Goal: Task Accomplishment & Management: Complete application form

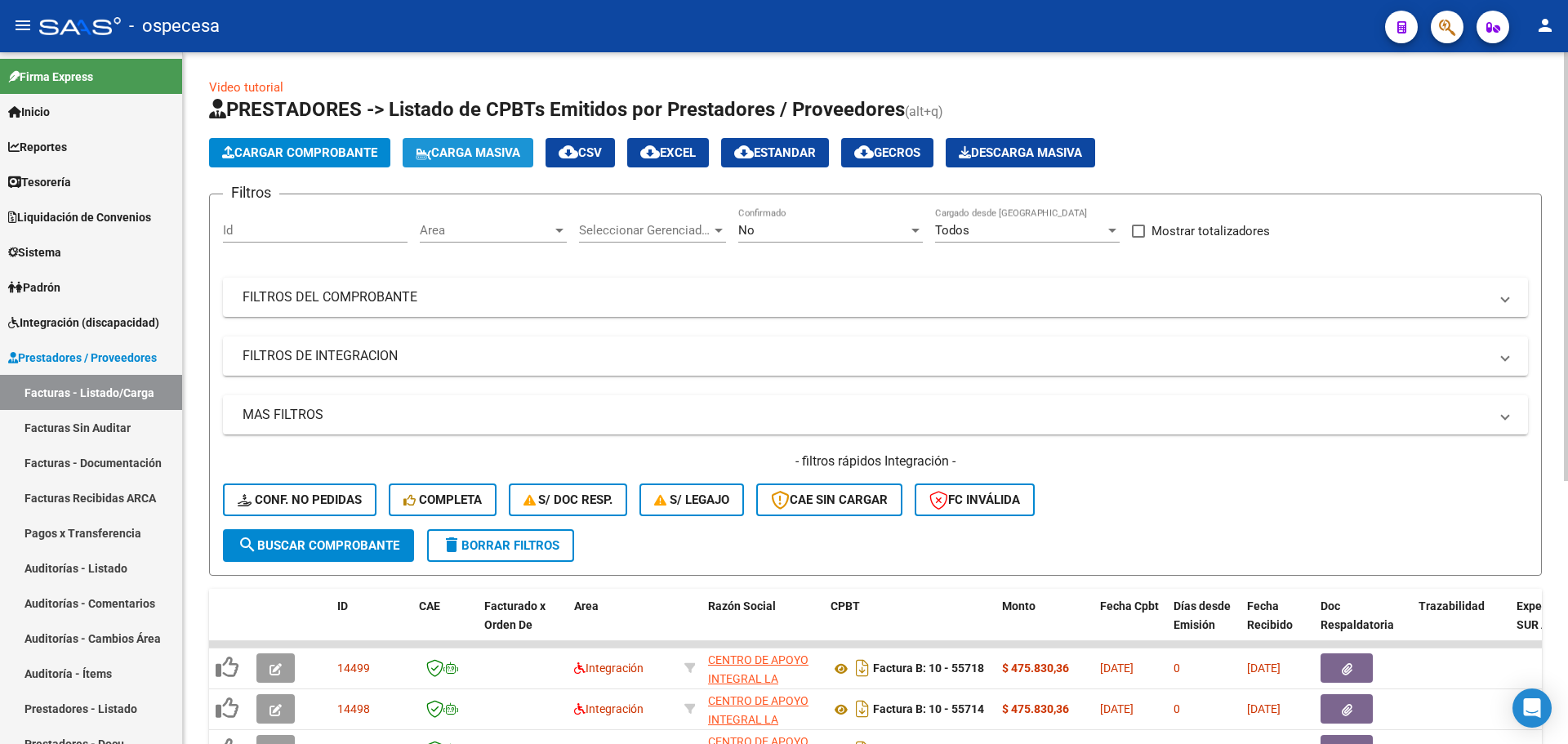
click at [492, 150] on span "Carga Masiva" at bounding box center [468, 152] width 104 height 15
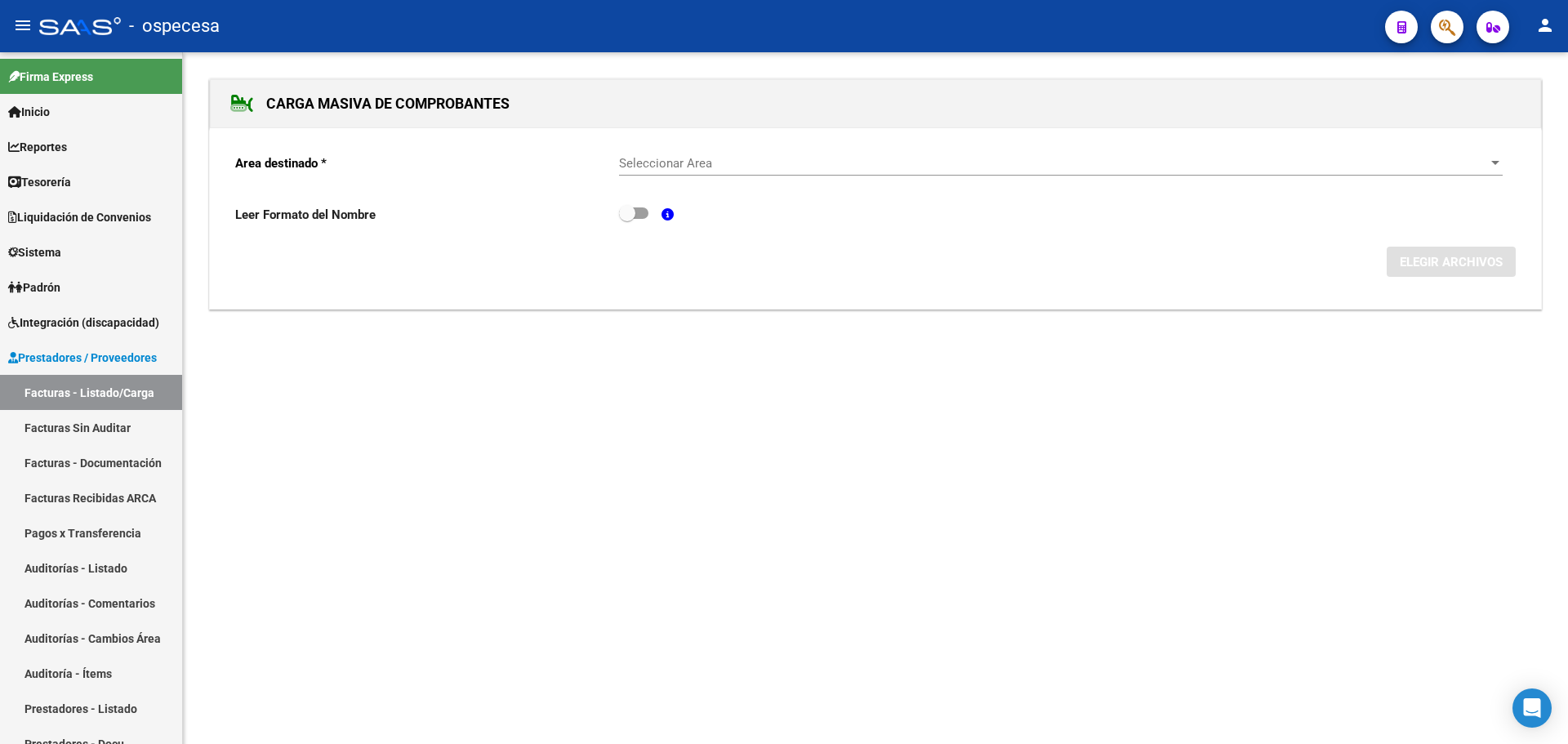
click at [710, 163] on span "Seleccionar Area" at bounding box center [1053, 163] width 869 height 15
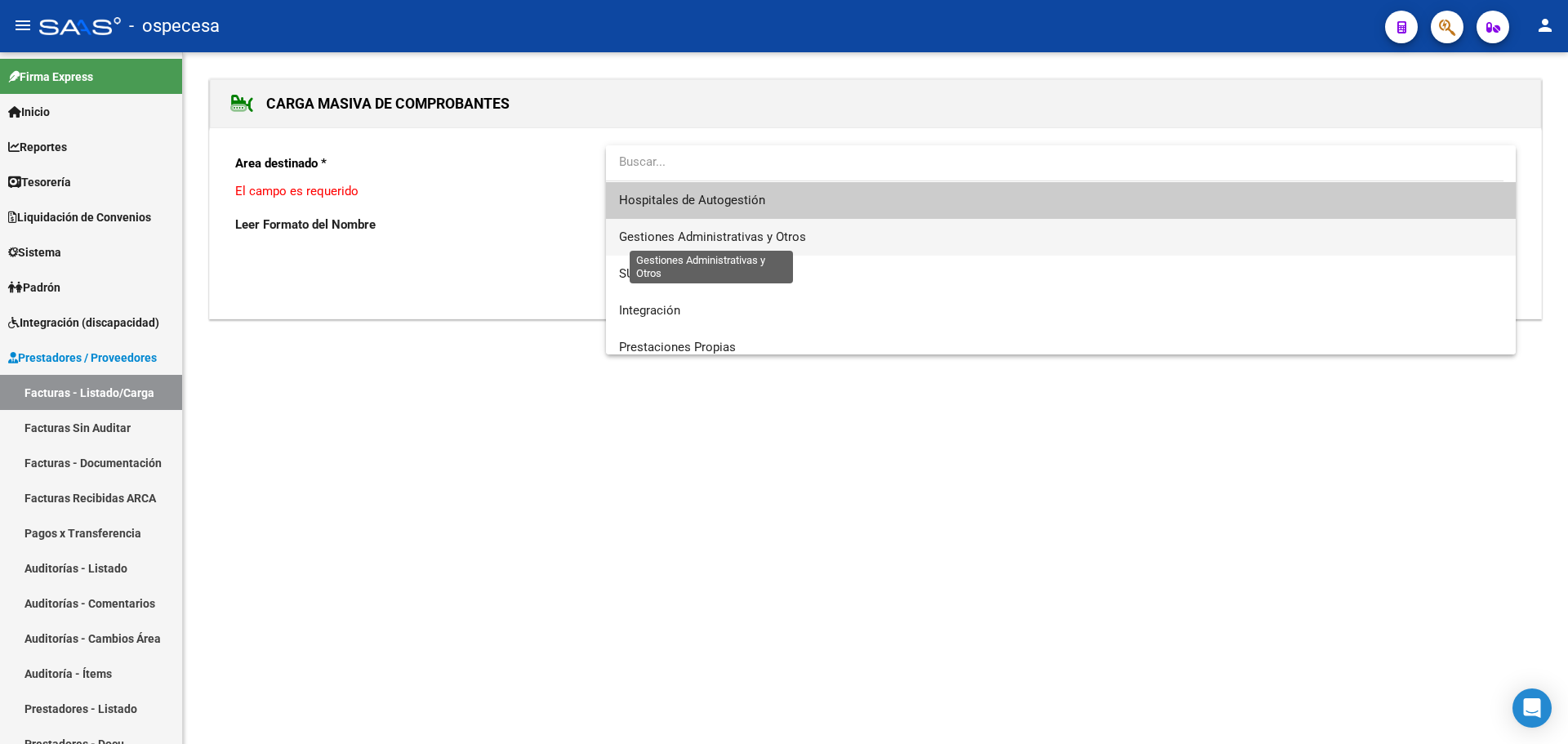
click at [744, 233] on span "Gestiones Administrativas y Otros" at bounding box center [712, 236] width 187 height 15
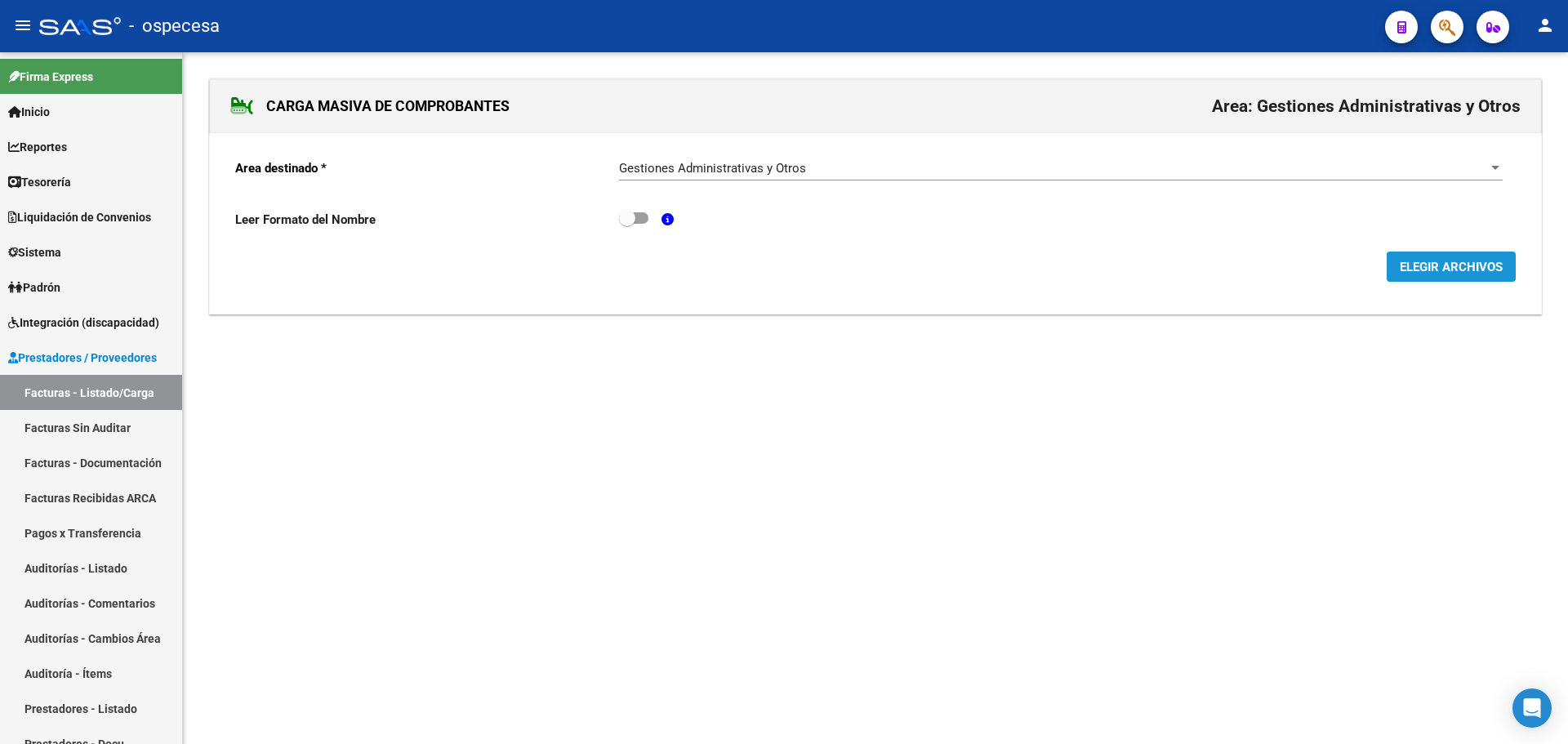
click at [1458, 272] on span "ELEGIR ARCHIVOS" at bounding box center [1451, 267] width 103 height 15
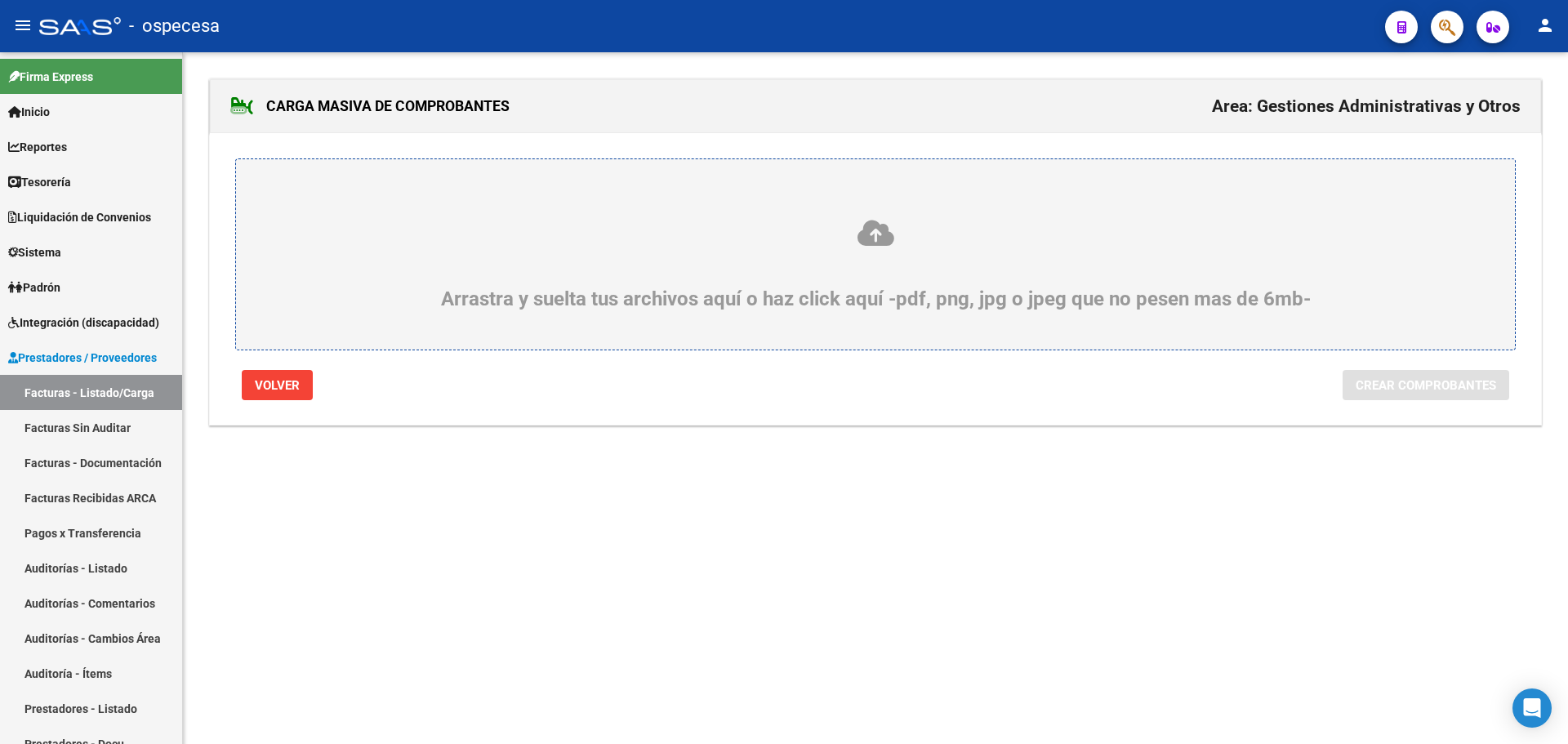
click at [901, 227] on icon at bounding box center [875, 233] width 1200 height 30
click at [0, 0] on input "Arrastra y suelta tus archivos aquí o haz click aquí -pdf, png, jpg o jpeg que …" at bounding box center [0, 0] width 0 height 0
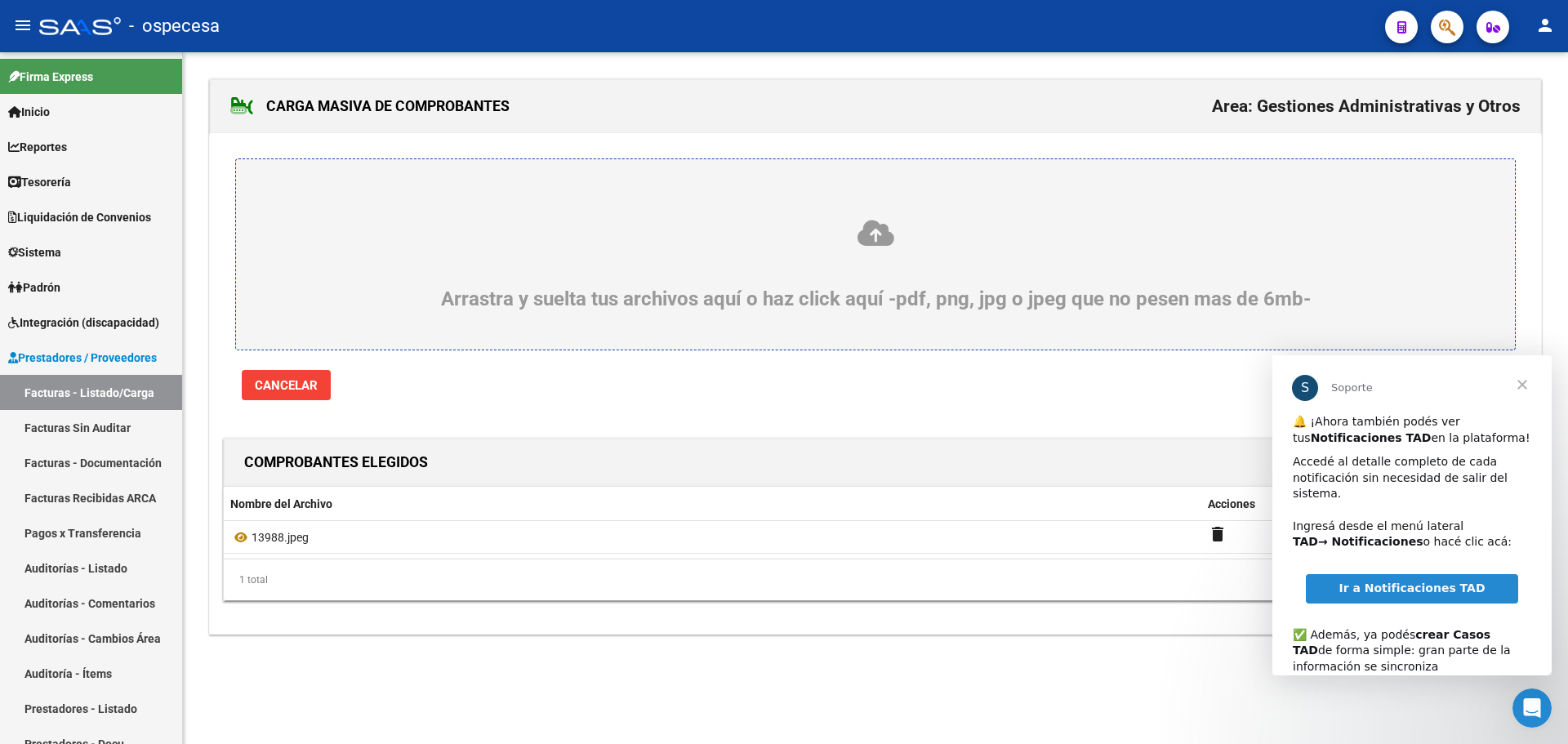
click at [1525, 384] on span "Cerrar" at bounding box center [1521, 385] width 59 height 59
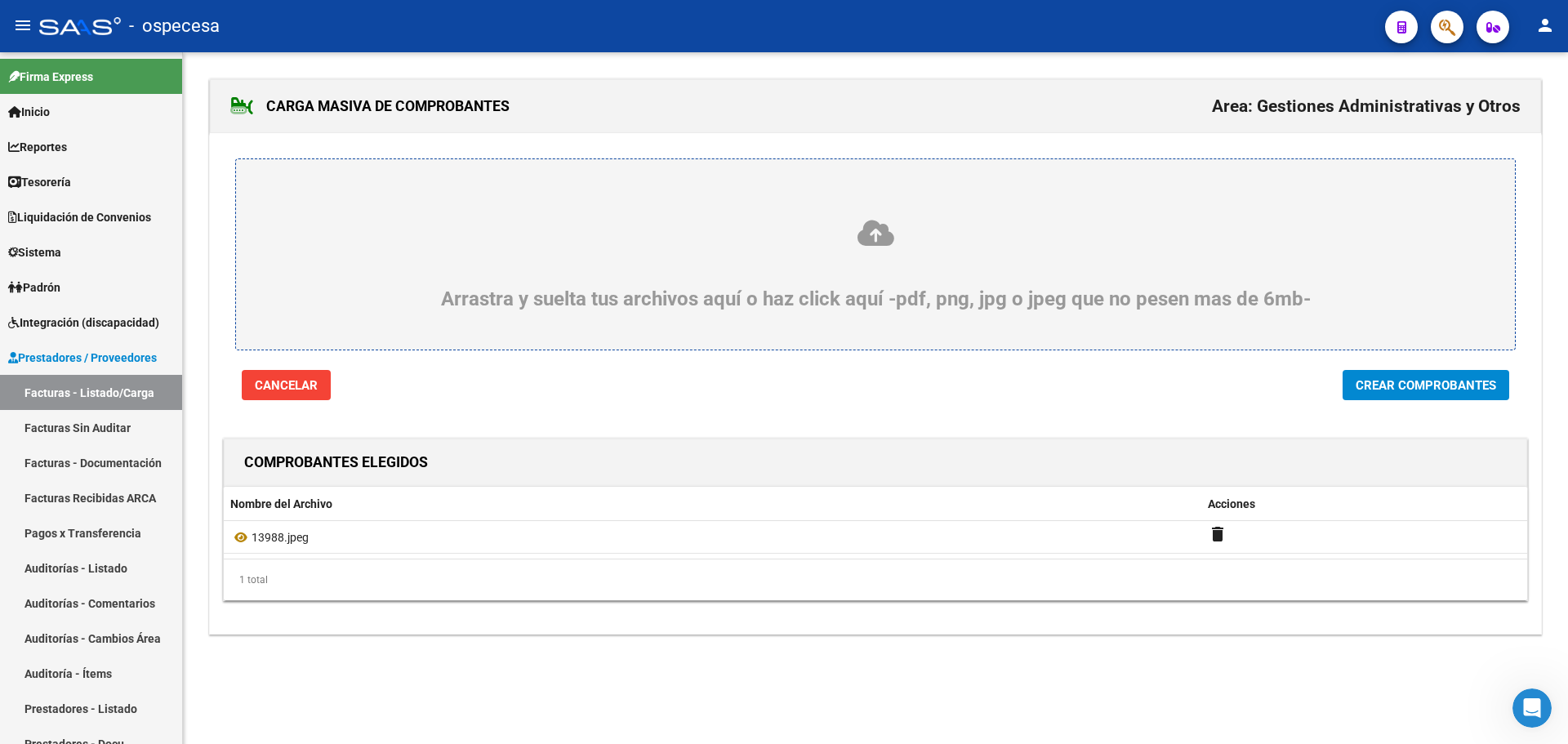
click at [1422, 397] on button "Crear Comprobantes" at bounding box center [1425, 385] width 167 height 30
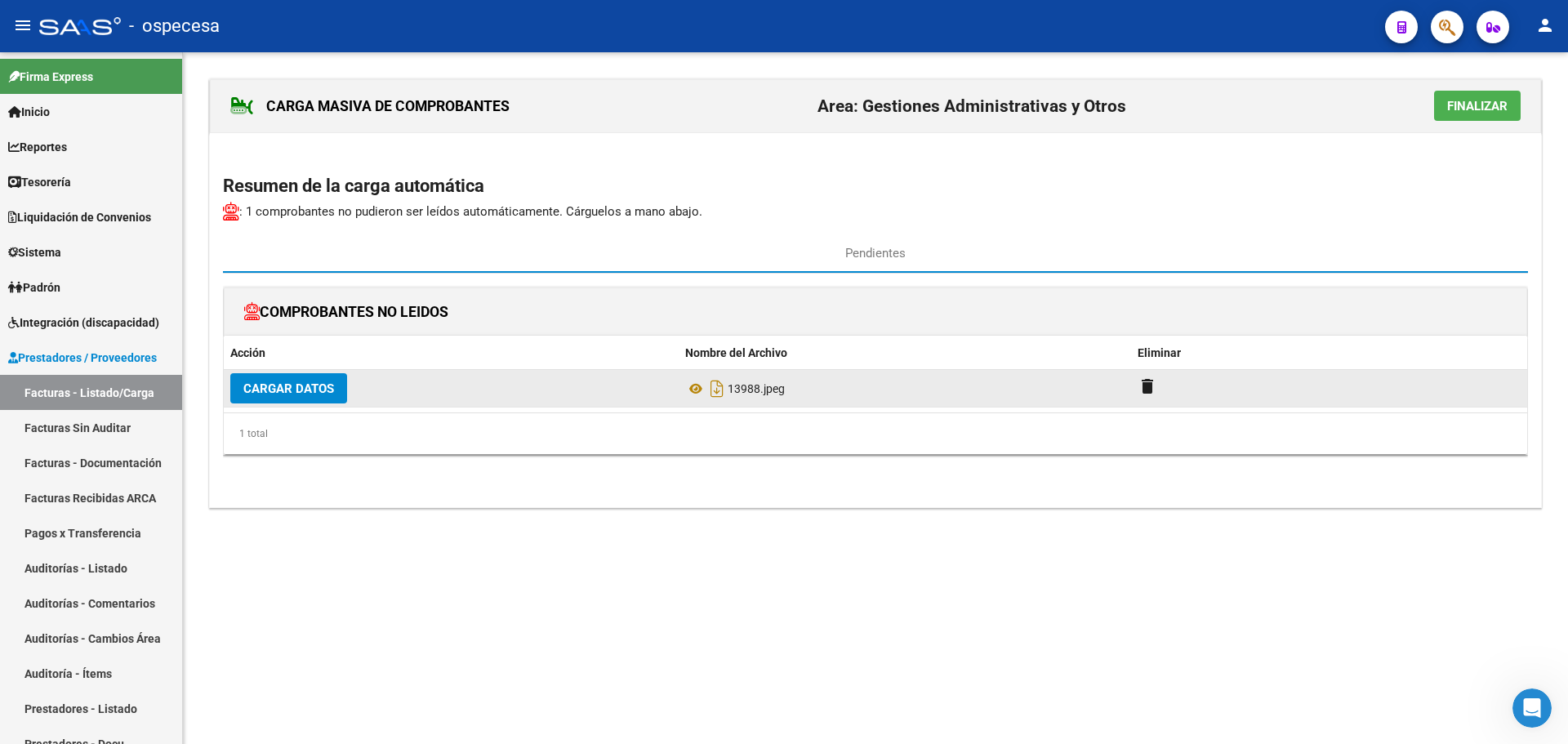
click at [329, 388] on span "Cargar Datos" at bounding box center [288, 388] width 91 height 15
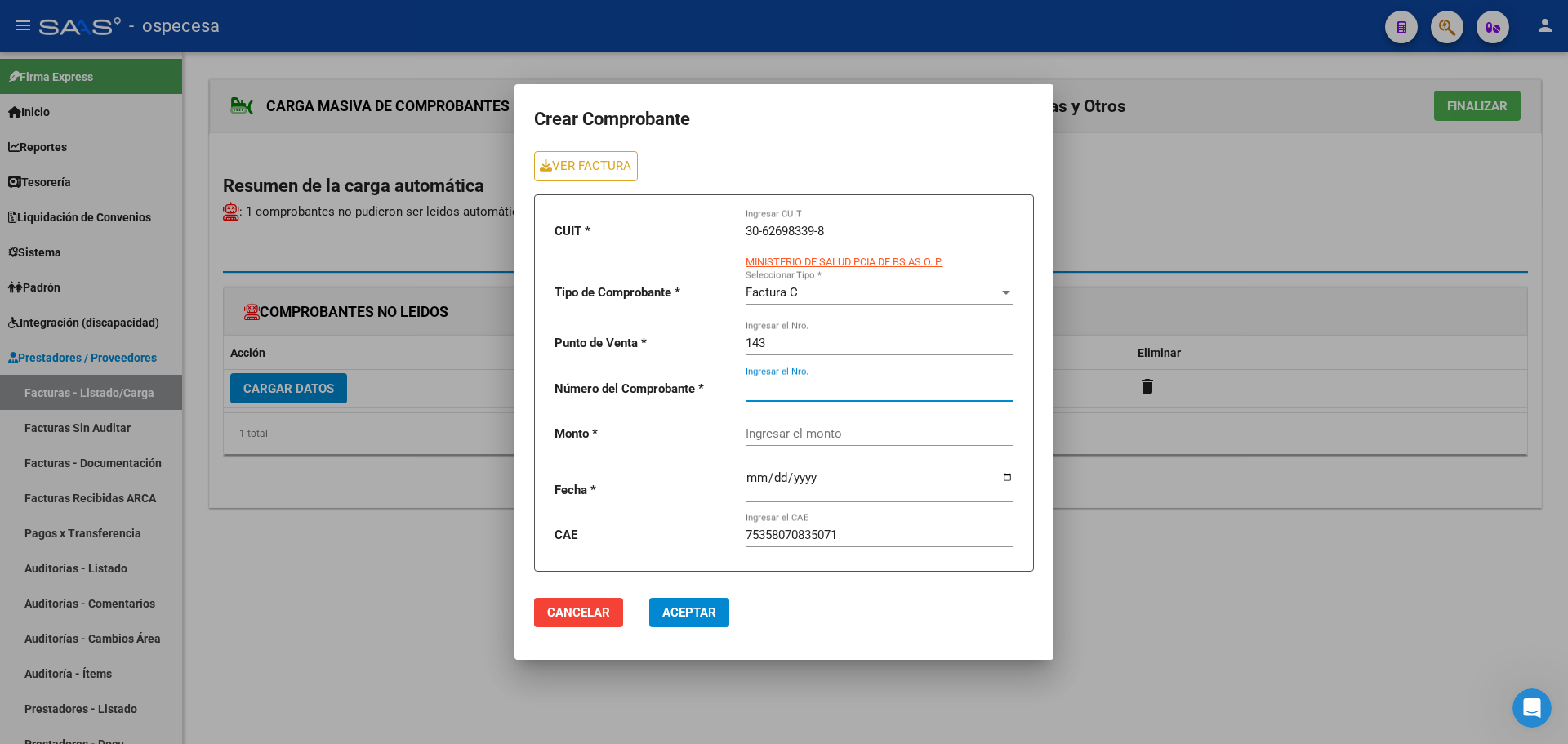
click at [808, 394] on input "Ingresar el Nro." at bounding box center [879, 388] width 268 height 15
type input "13988"
click at [844, 427] on input "Ingresar el monto" at bounding box center [879, 433] width 268 height 15
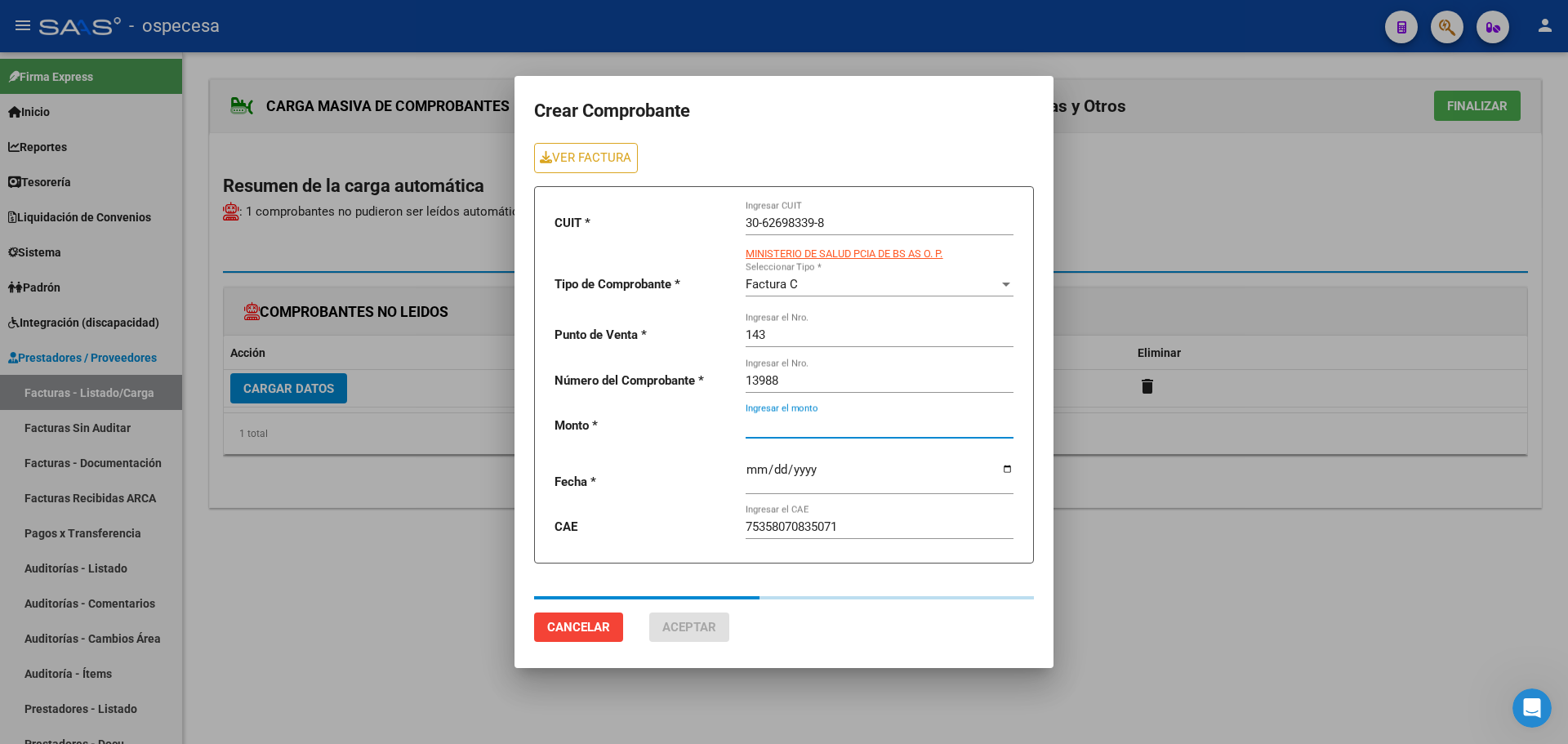
type input "7907"
type input "[DATE]"
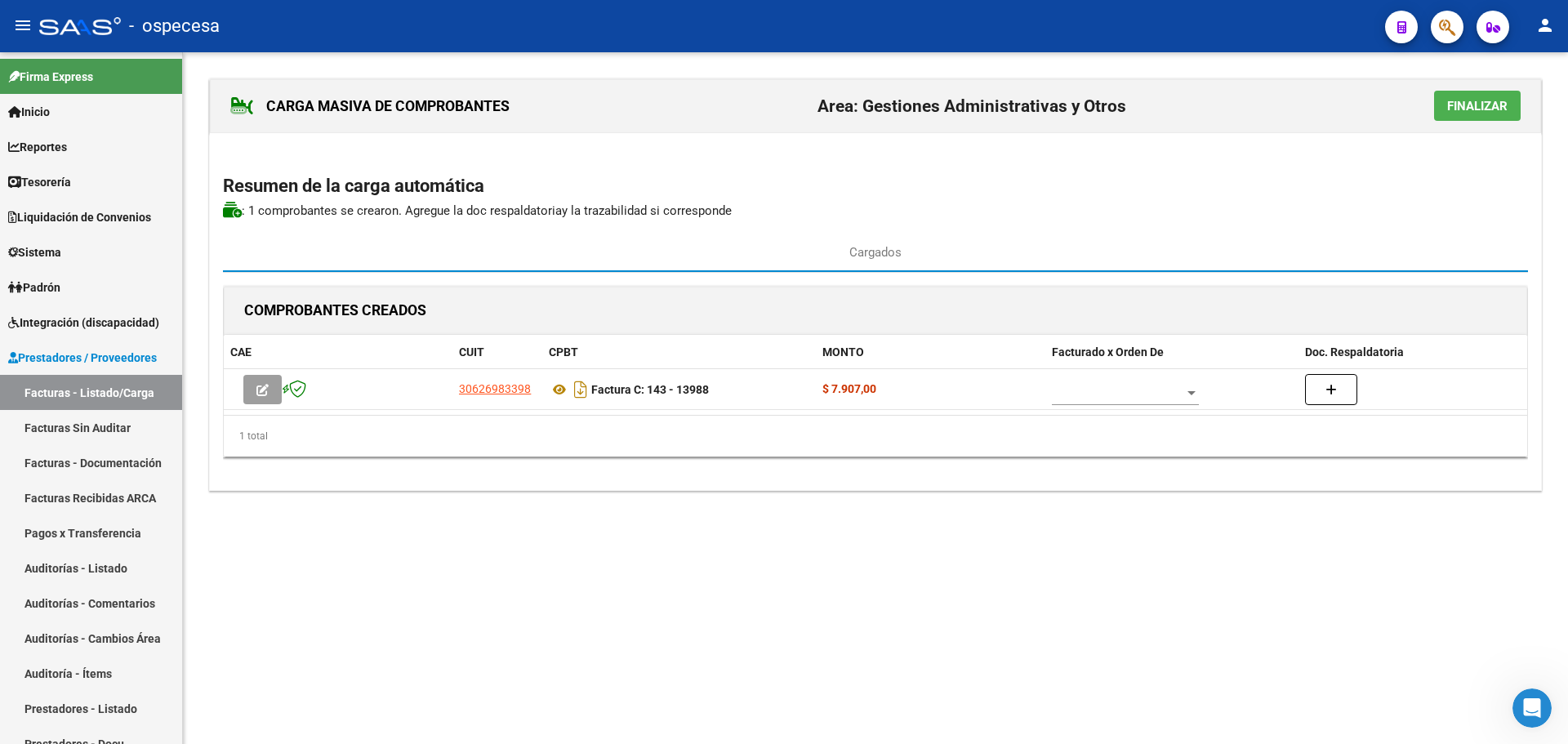
click at [1501, 100] on span "Finalizar" at bounding box center [1477, 105] width 60 height 15
